Goal: Task Accomplishment & Management: Manage account settings

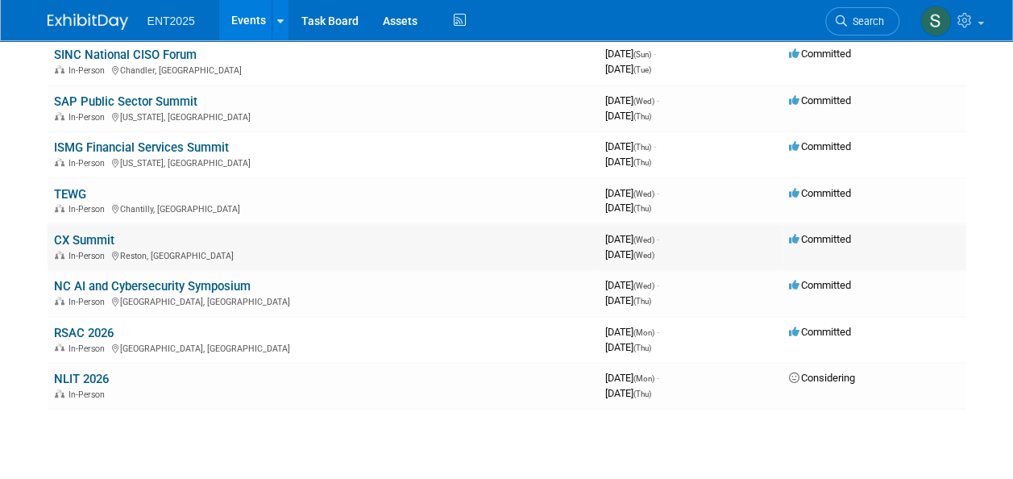
scroll to position [456, 0]
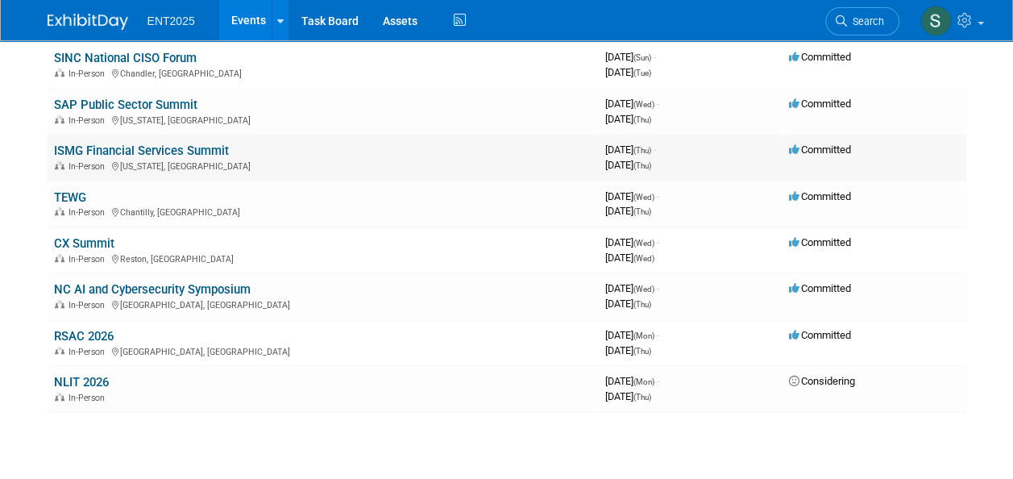
click at [81, 148] on link "ISMG Financial Services Summit" at bounding box center [141, 150] width 175 height 15
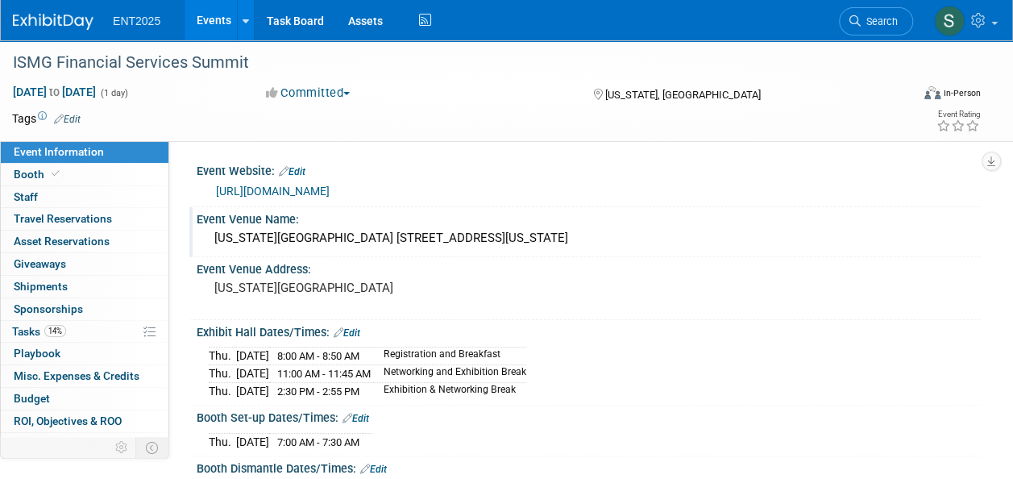
click at [282, 223] on div "Event Venue Name:" at bounding box center [589, 217] width 784 height 20
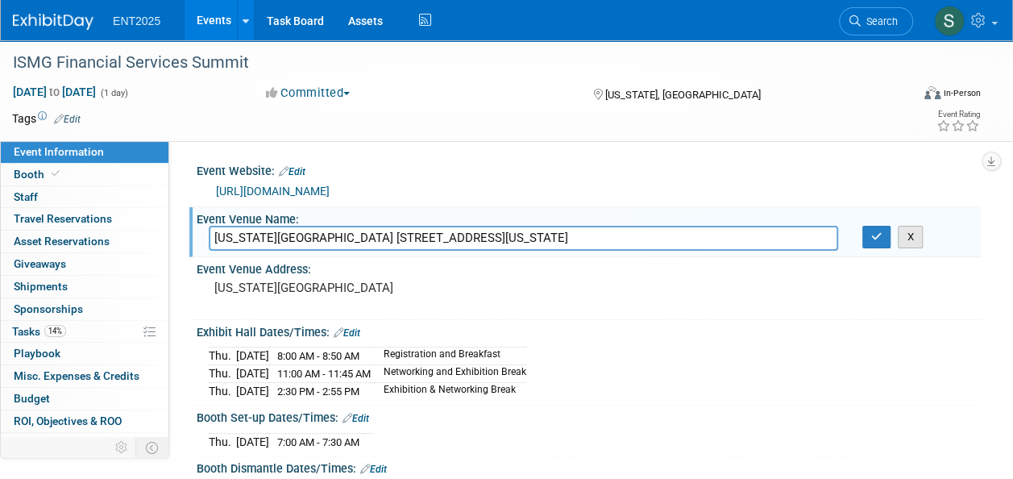
click at [907, 233] on button "X" at bounding box center [909, 237] width 25 height 23
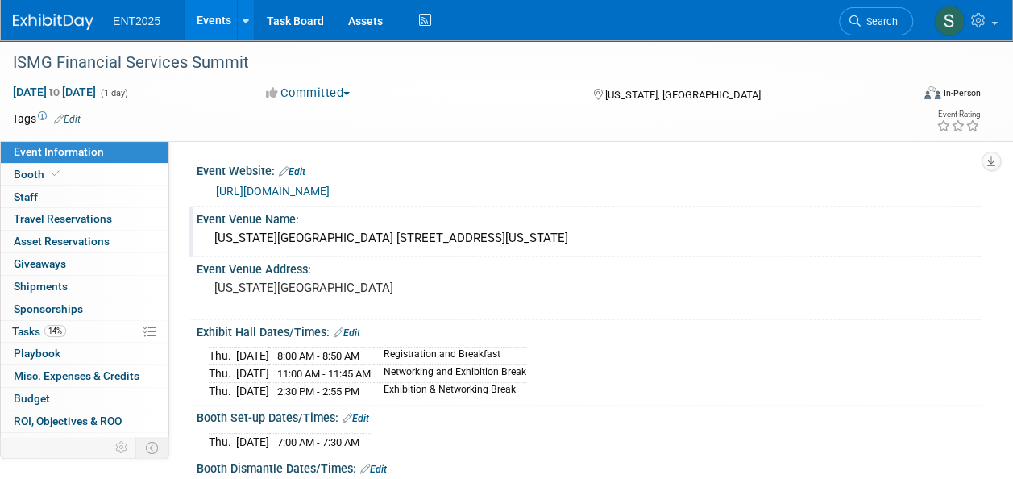
click at [467, 233] on div "New York Marriott Downtown 85 West Street at Albany Street New York, NY 10006" at bounding box center [589, 238] width 760 height 25
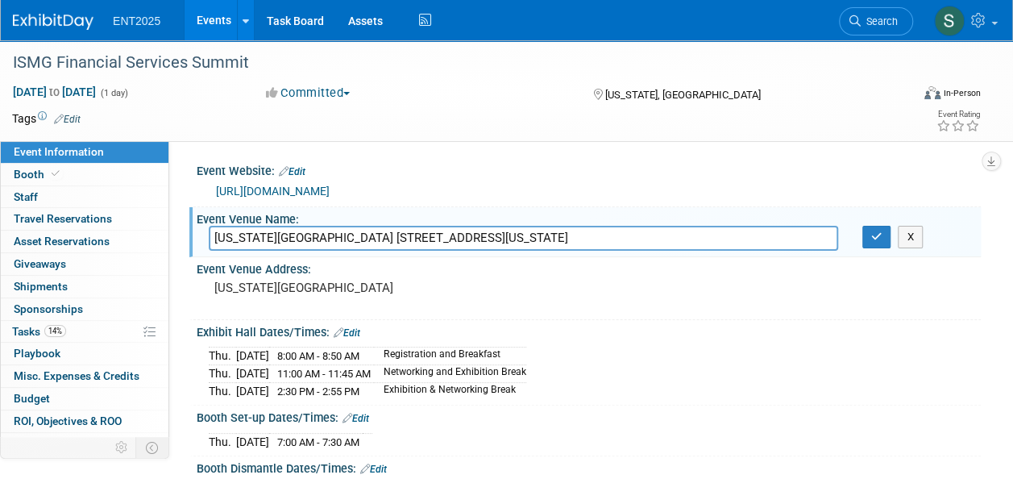
drag, startPoint x: 676, startPoint y: 236, endPoint x: 163, endPoint y: 255, distance: 513.5
click at [163, 255] on div "Event Information Event Info Booth Booth 0 Staff 0 Staff 0 Travel Reservations …" at bounding box center [506, 391] width 1013 height 703
type input "[PERSON_NAME] [US_STATE][GEOGRAPHIC_DATA]"
click at [872, 231] on icon "button" at bounding box center [876, 236] width 11 height 10
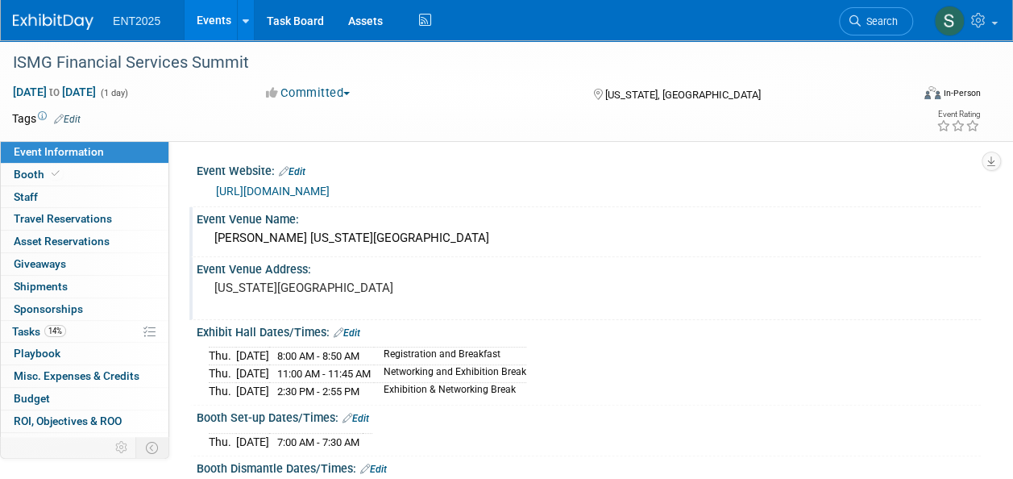
click at [306, 272] on div "Event Venue Address:" at bounding box center [589, 267] width 784 height 20
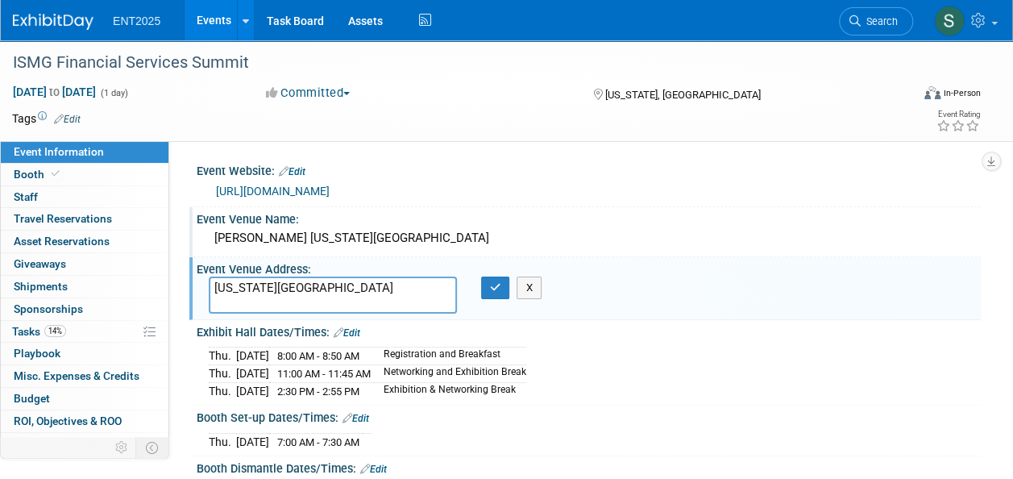
click at [295, 279] on textarea "New York City" at bounding box center [333, 294] width 248 height 37
click at [285, 275] on div "Event Venue Address: New York City New York City X" at bounding box center [584, 288] width 791 height 62
click at [226, 287] on textarea "New York City" at bounding box center [333, 294] width 248 height 37
drag, startPoint x: 290, startPoint y: 291, endPoint x: 171, endPoint y: 301, distance: 119.7
click at [172, 300] on div "Event Website: Edit https://ismg.events/summit/newyork-financial-service-2025/ …" at bounding box center [574, 307] width 811 height 333
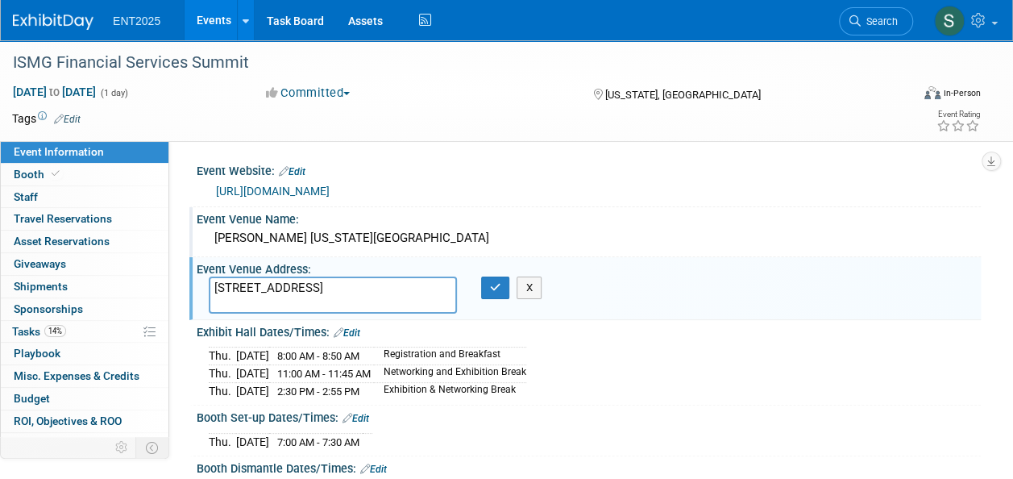
paste textarea "10282"
click at [211, 296] on textarea "102 N End Avenue 10282" at bounding box center [333, 294] width 248 height 37
click at [371, 298] on textarea "102 N End Avenue New York, NY 10282" at bounding box center [333, 294] width 248 height 37
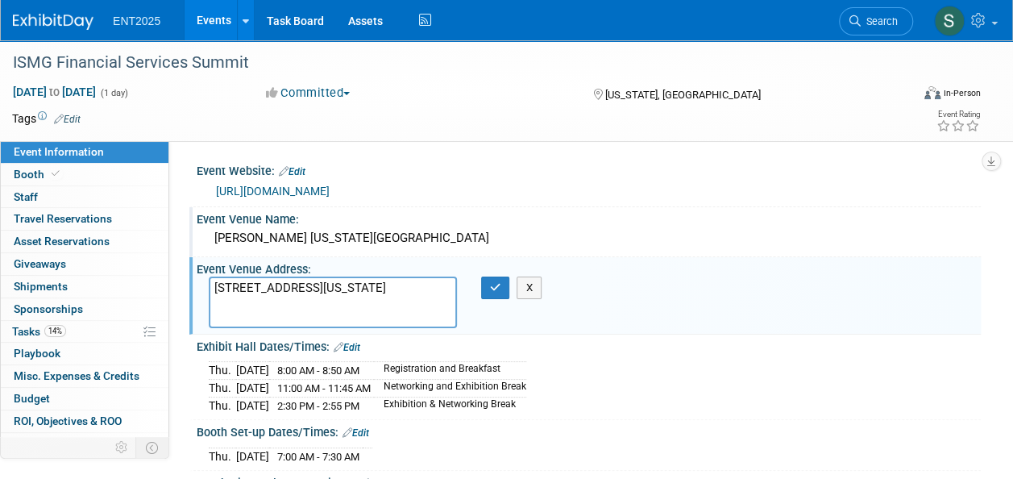
paste textarea "212) 945-0100"
click at [210, 317] on textarea "102 N End Avenue New York, NY 10282 212) 945-0100" at bounding box center [333, 302] width 248 height 52
type textarea "[STREET_ADDRESS][US_STATE] [PHONE_NUMBER]"
click at [491, 288] on icon "button" at bounding box center [495, 287] width 11 height 10
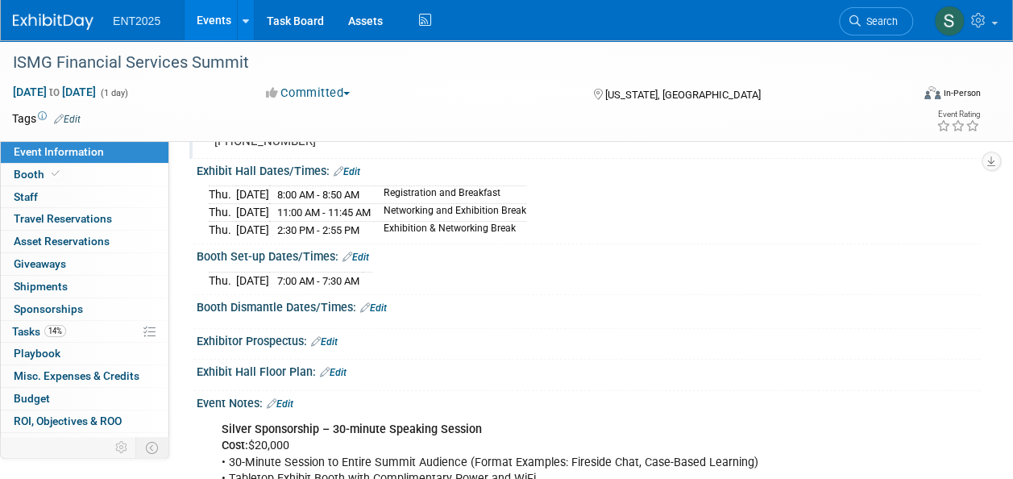
scroll to position [176, 0]
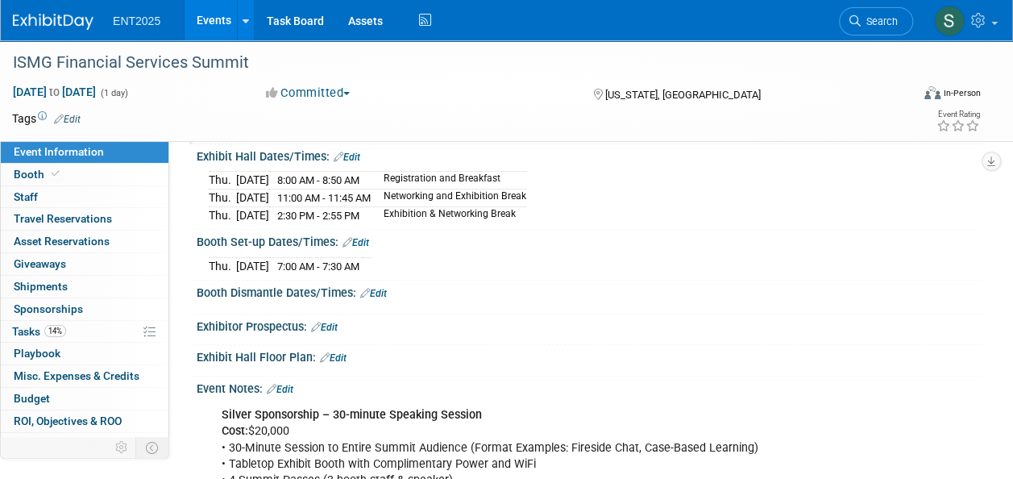
click at [334, 333] on link "Edit" at bounding box center [324, 326] width 27 height 11
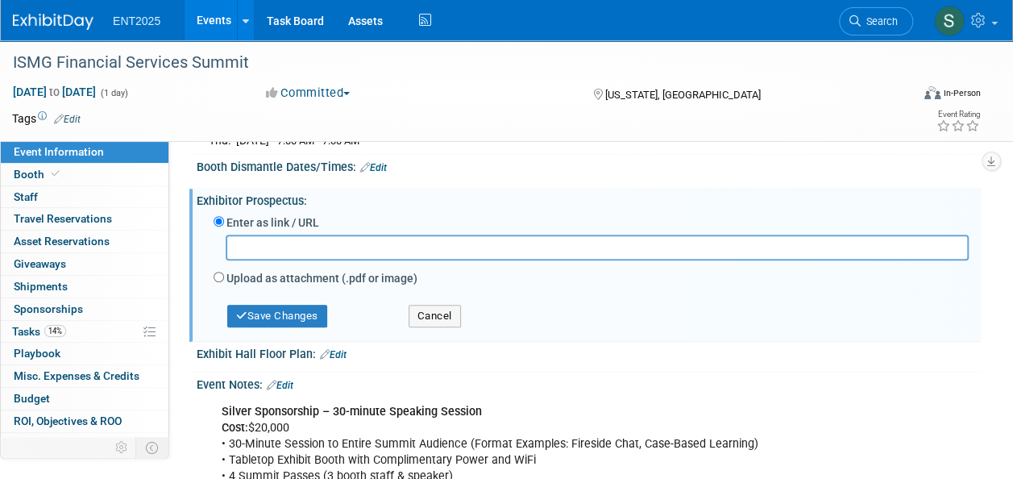
scroll to position [300, 0]
click at [221, 284] on input "Upload as attachment (.pdf or image)" at bounding box center [218, 278] width 10 height 10
radio input "true"
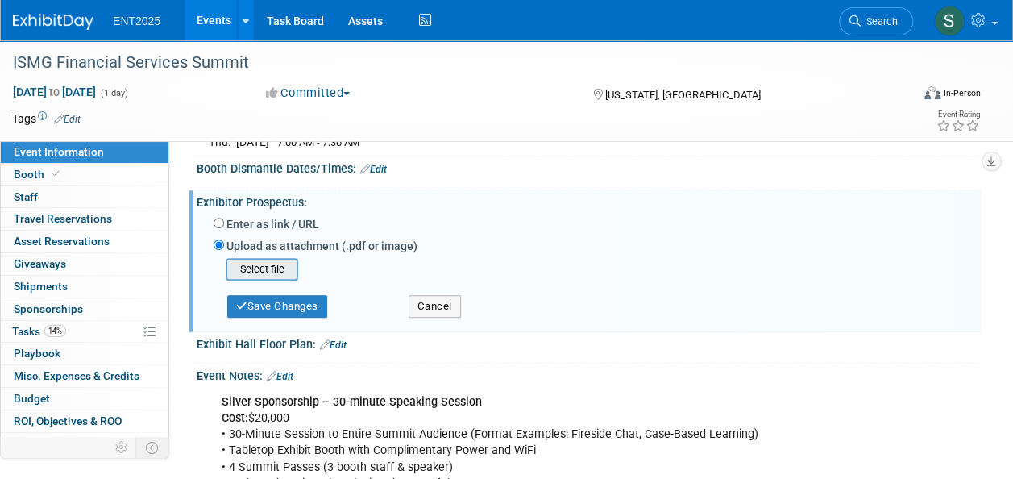
click at [259, 279] on input "file" at bounding box center [201, 268] width 192 height 19
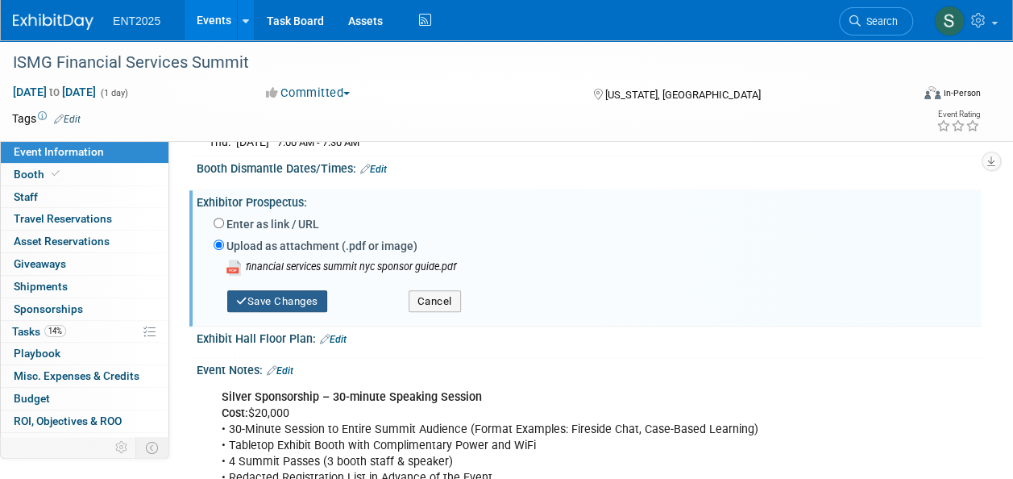
click at [301, 306] on button "Save Changes" at bounding box center [277, 301] width 100 height 23
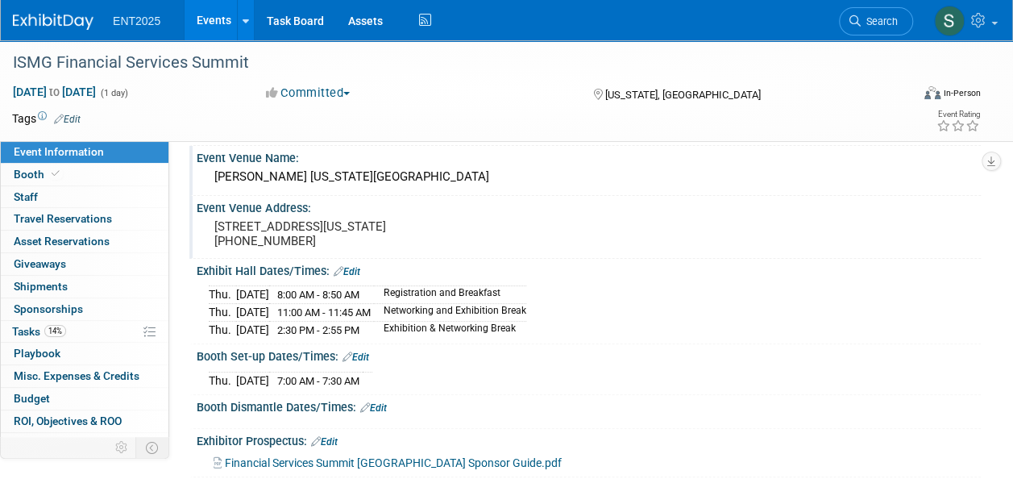
scroll to position [60, 0]
click at [23, 327] on span "Tasks 14%" at bounding box center [39, 331] width 54 height 13
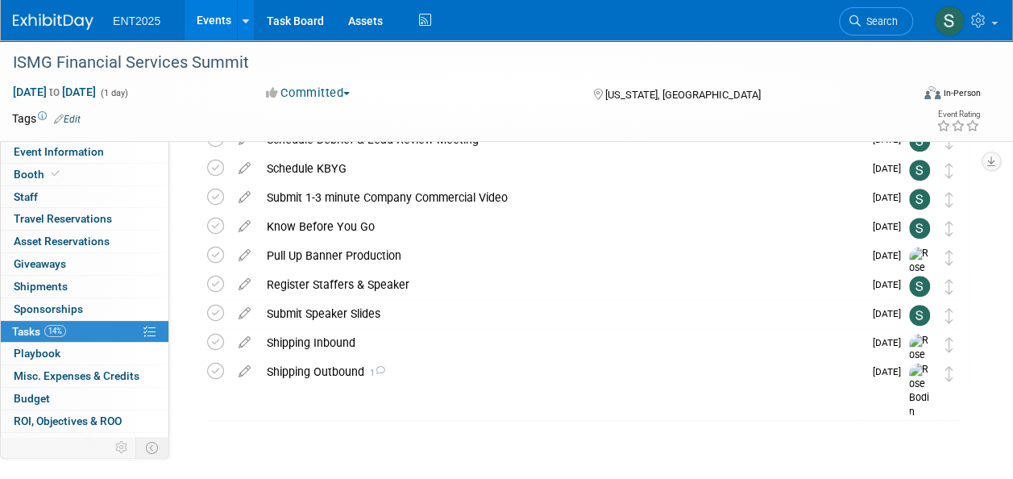
scroll to position [0, 0]
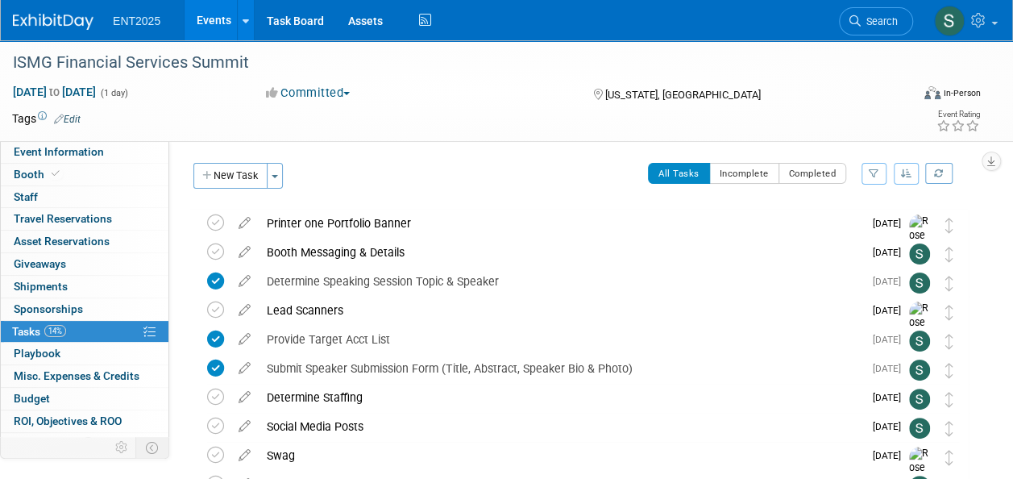
click at [205, 23] on link "Events" at bounding box center [213, 20] width 59 height 40
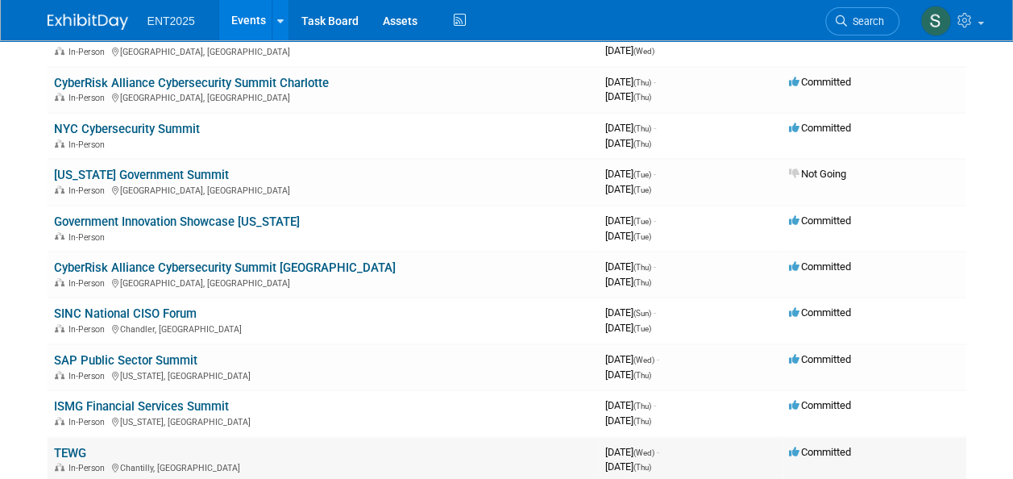
scroll to position [201, 0]
click at [87, 403] on link "ISMG Financial Services Summit" at bounding box center [141, 405] width 175 height 15
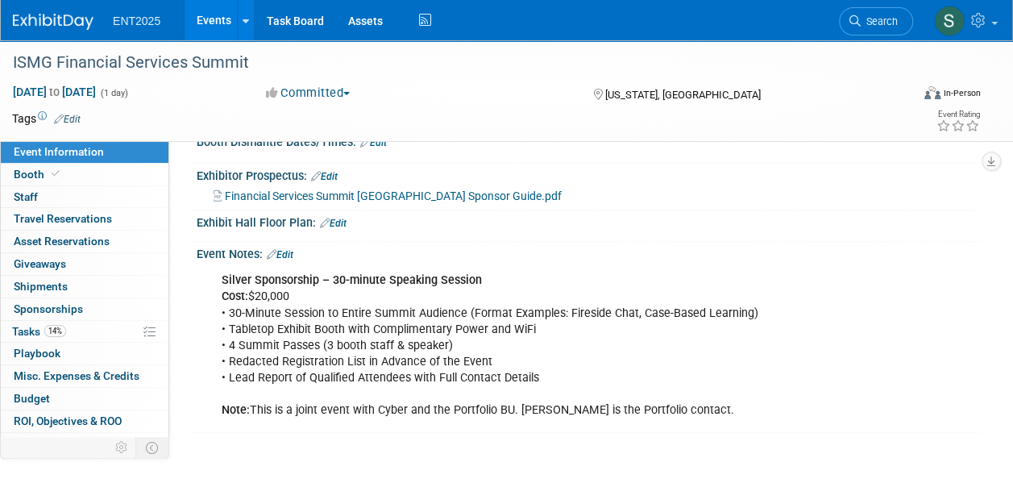
scroll to position [342, 0]
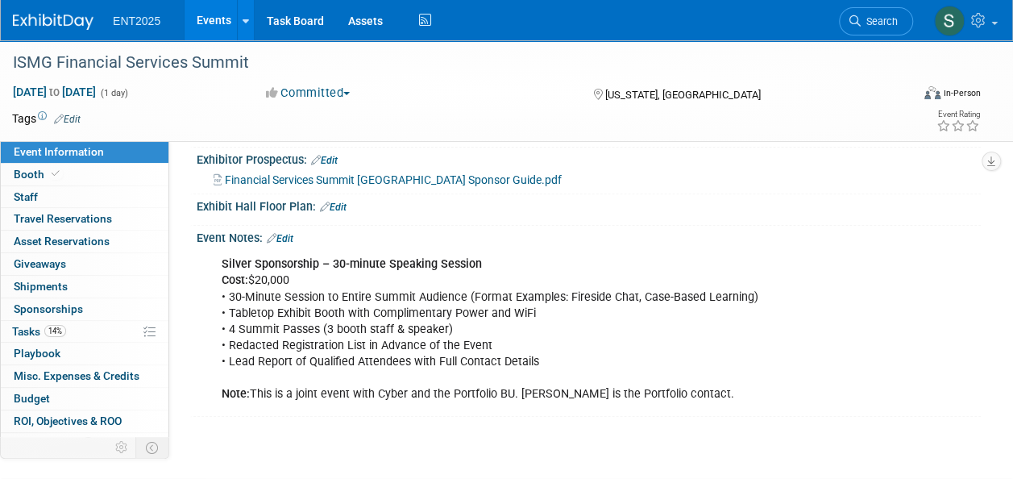
click at [438, 322] on div "Silver Sponsorship – 30-minute Speaking Session Cost: $20,000 • 30-Minute Sessi…" at bounding box center [517, 329] width 615 height 162
click at [448, 369] on div "Silver Sponsorship – 30-minute Speaking Session Cost: $20,000 • 30-Minute Sessi…" at bounding box center [517, 329] width 615 height 162
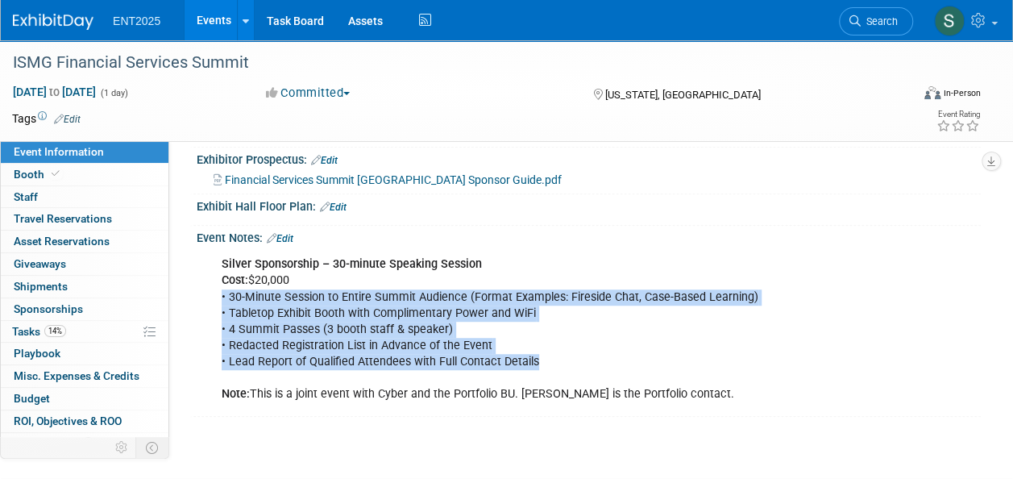
drag, startPoint x: 533, startPoint y: 364, endPoint x: 218, endPoint y: 303, distance: 321.7
click at [218, 303] on div "Silver Sponsorship – 30-minute Speaking Session Cost: $20,000 • 30-Minute Sessi…" at bounding box center [517, 329] width 615 height 162
copy div "• 30-Minute Session to Entire Summit Audience (Format Examples: Fireside Chat, …"
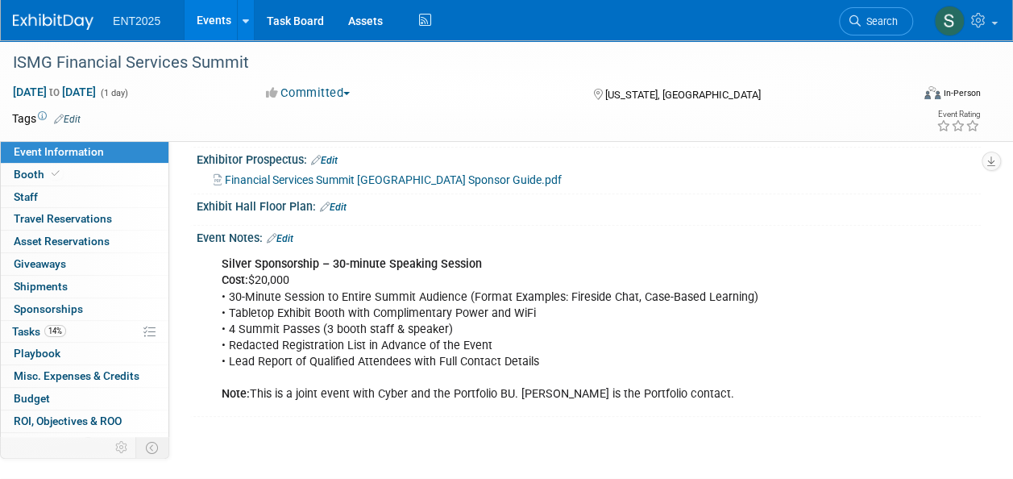
click at [682, 252] on div "Silver Sponsorship – 30-minute Speaking Session Cost: $20,000 • 30-Minute Sessi…" at bounding box center [587, 248] width 764 height 8
click at [23, 325] on span "Tasks 14%" at bounding box center [39, 331] width 54 height 13
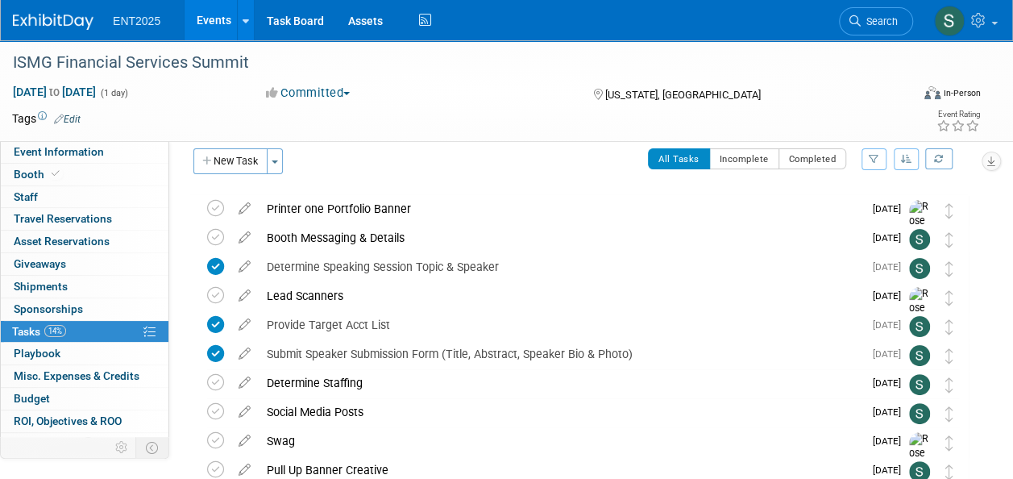
scroll to position [0, 0]
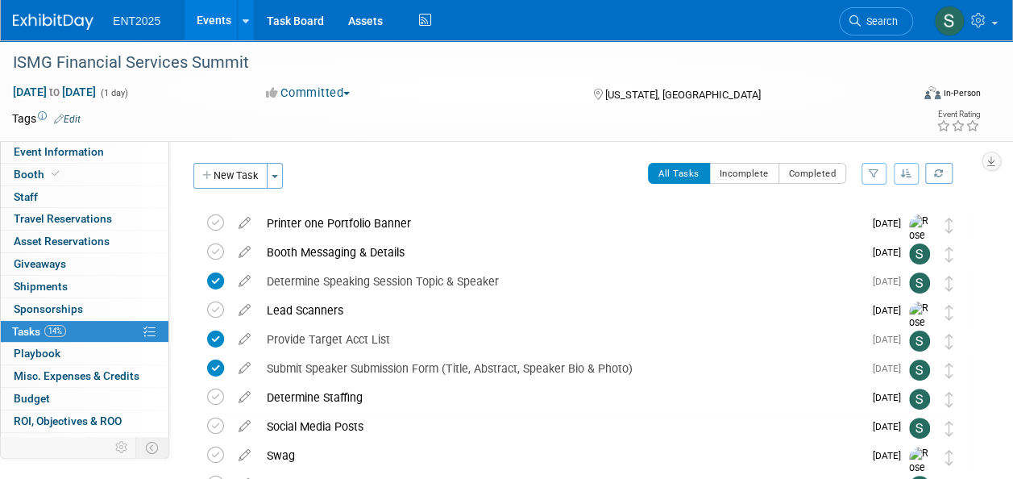
click at [239, 177] on button "New Task" at bounding box center [230, 176] width 74 height 26
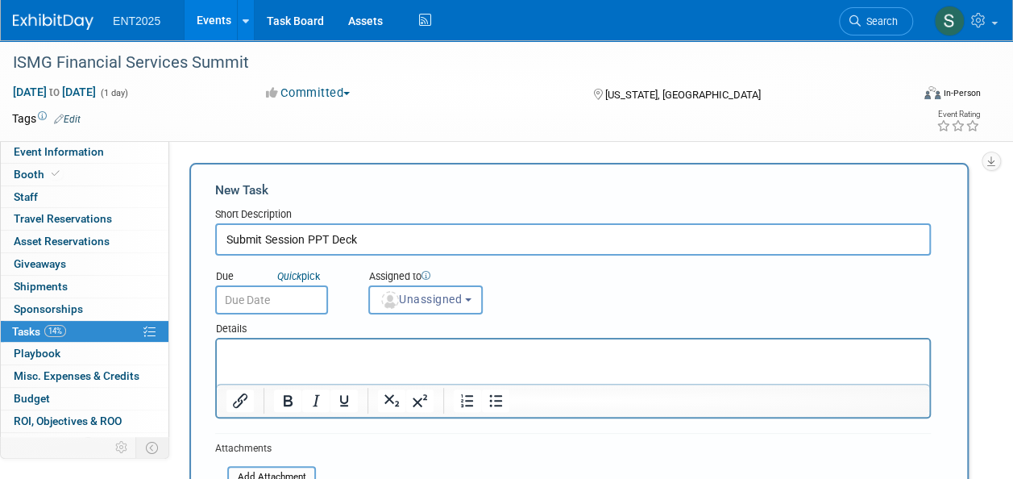
click at [266, 243] on input "Submit Session PPT Deck" at bounding box center [572, 239] width 715 height 32
click at [309, 238] on input "Submit Session PPT Deck" at bounding box center [572, 239] width 715 height 32
click at [411, 242] on input "Submit Session PPT Deck" at bounding box center [572, 239] width 715 height 32
type input "Submit Session PPT Deck in Summit-branded template"
click at [423, 296] on span "Unassigned" at bounding box center [420, 298] width 82 height 13
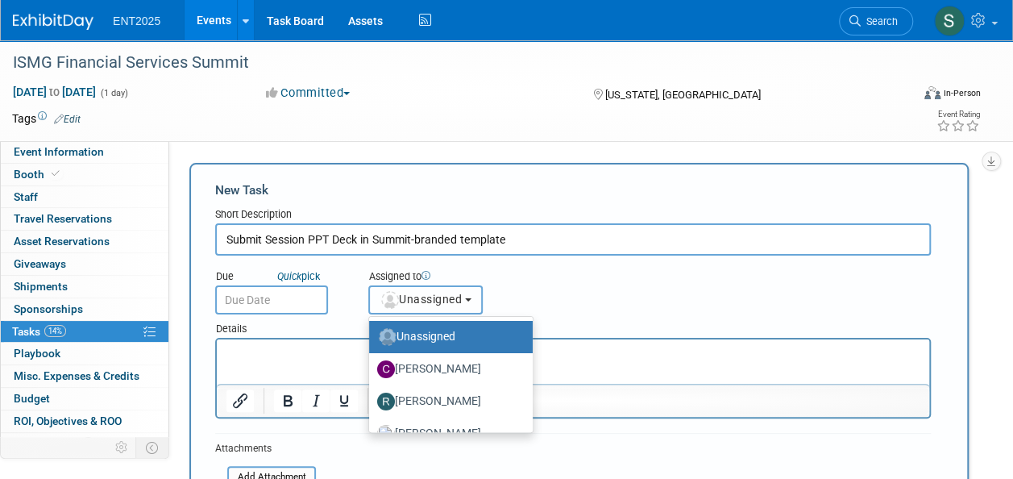
scroll to position [53, 0]
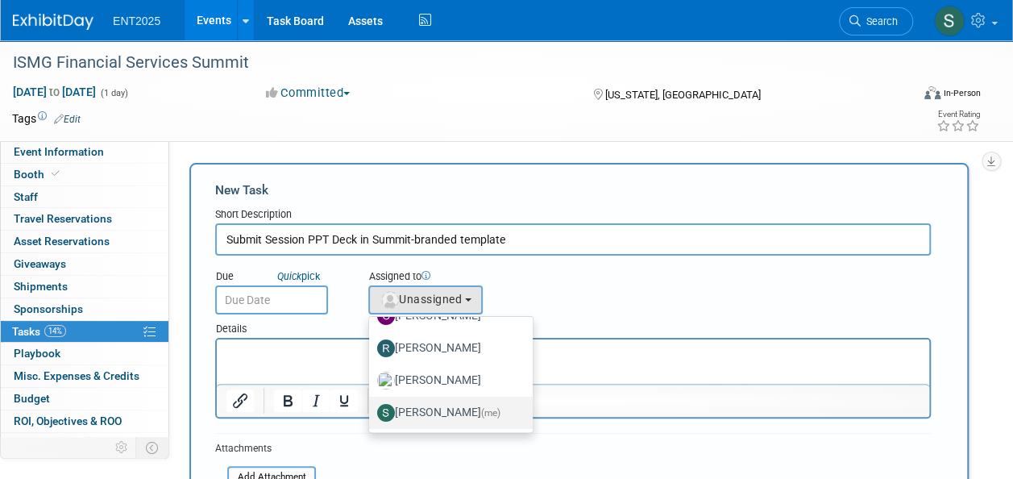
drag, startPoint x: 453, startPoint y: 409, endPoint x: 406, endPoint y: 385, distance: 52.6
click at [453, 409] on label "[PERSON_NAME] (me)" at bounding box center [446, 413] width 139 height 26
click at [371, 409] on input "[PERSON_NAME] (me)" at bounding box center [366, 410] width 10 height 10
select select "d8ff099e-387d-423e-8792-e7dcb9516d1d"
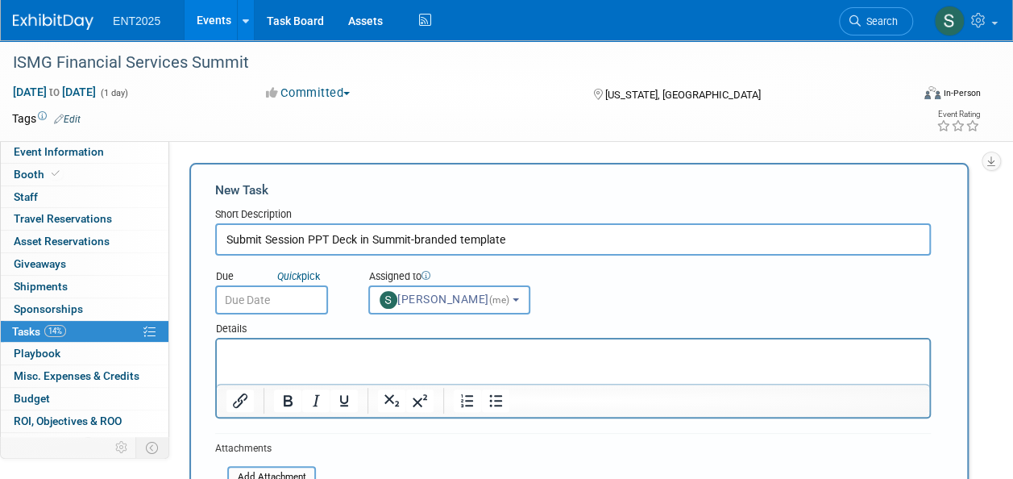
click at [277, 302] on input "text" at bounding box center [271, 299] width 113 height 29
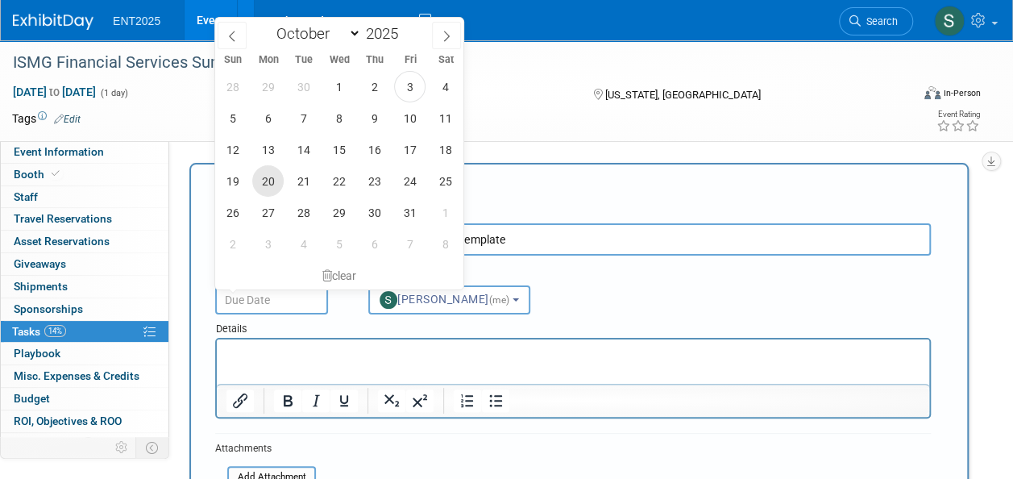
click at [276, 180] on span "20" at bounding box center [267, 180] width 31 height 31
type input "[DATE]"
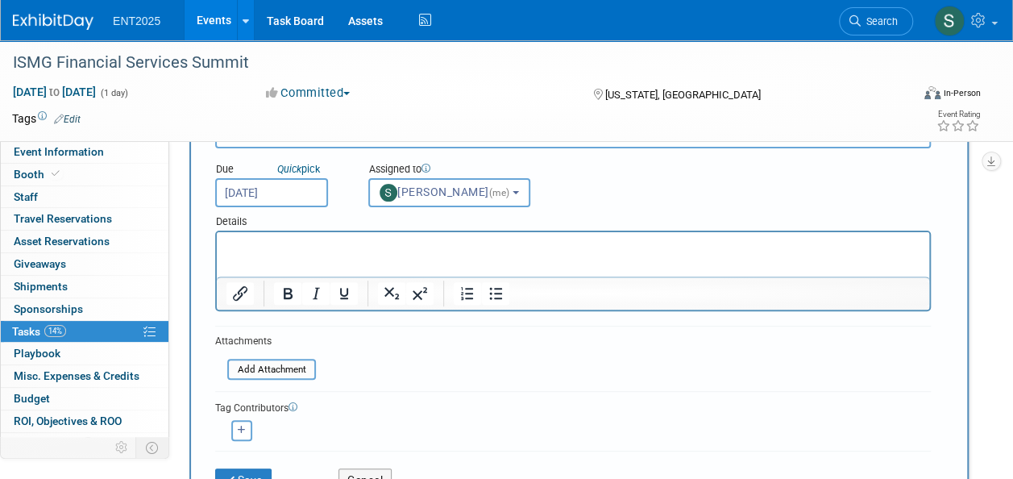
scroll to position [127, 0]
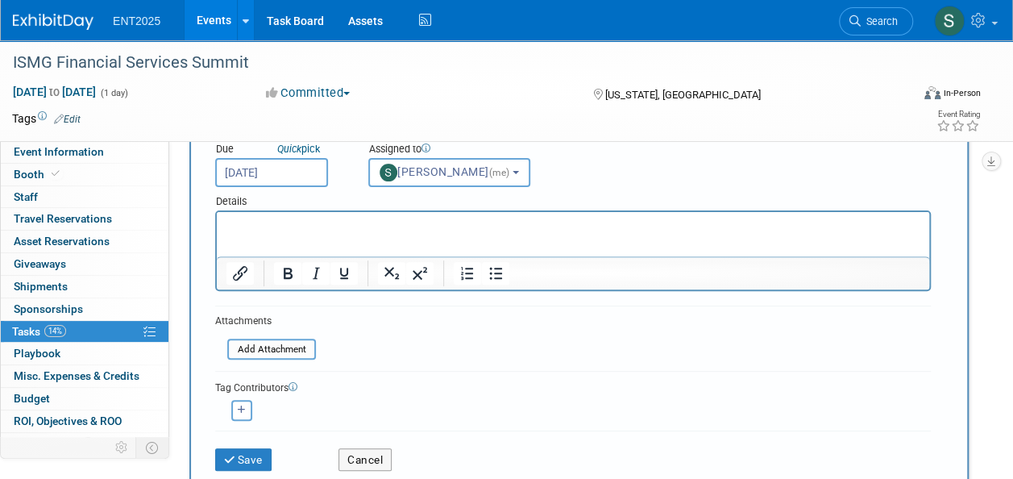
click at [270, 226] on p "Rich Text Area. Press ALT-0 for help." at bounding box center [573, 226] width 694 height 16
click at [253, 454] on button "Save" at bounding box center [243, 459] width 56 height 23
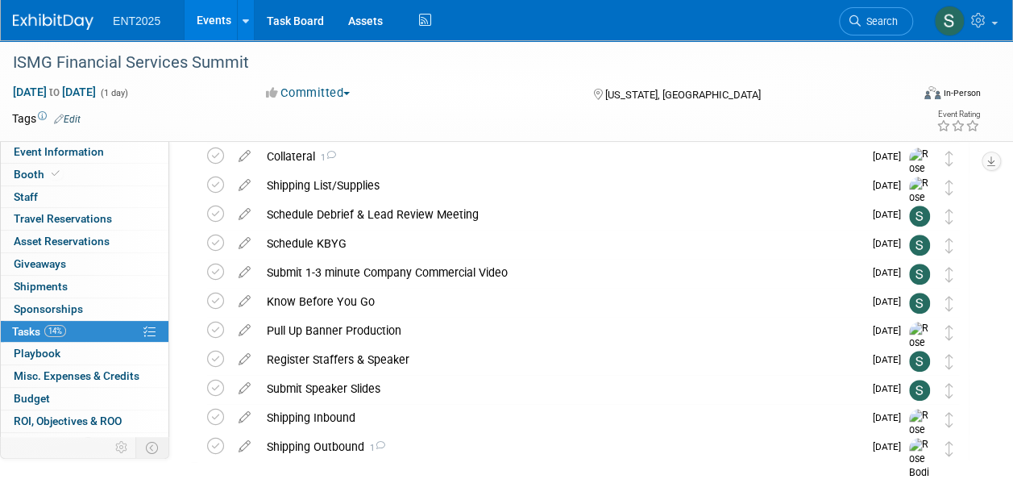
scroll to position [0, 0]
